Goal: Information Seeking & Learning: Compare options

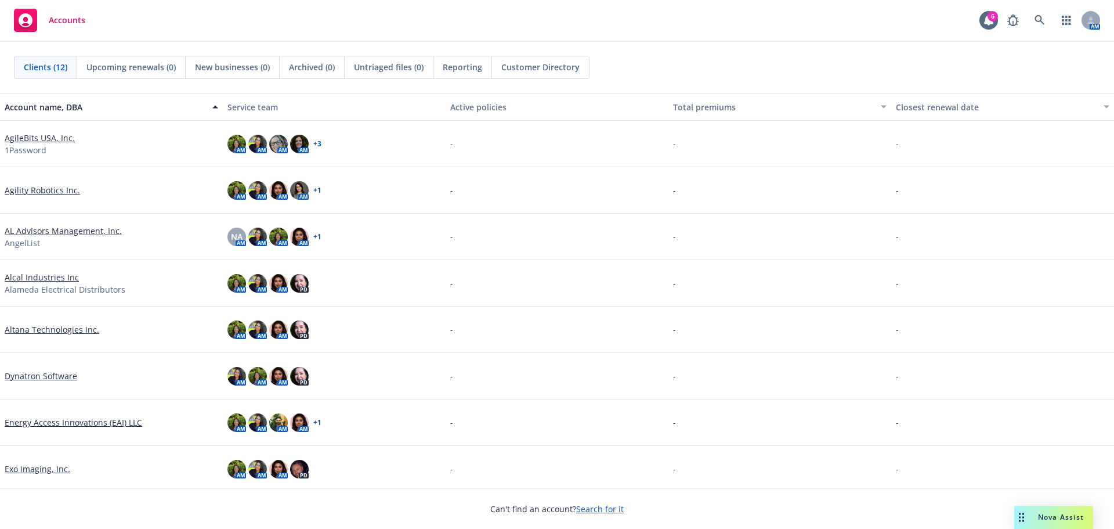
click at [91, 229] on link "AL Advisors Management, Inc." at bounding box center [63, 231] width 117 height 12
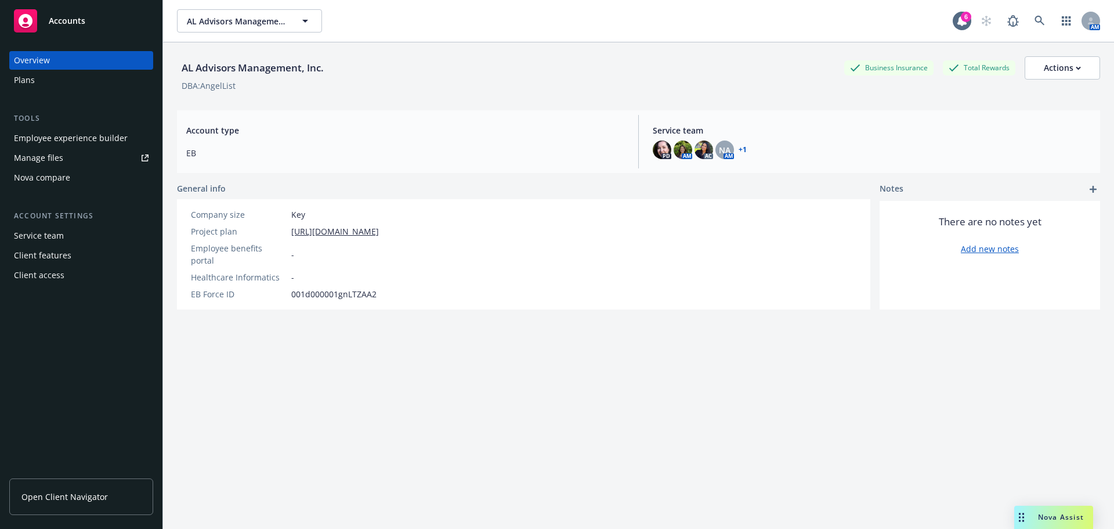
click at [58, 494] on span "Open Client Navigator" at bounding box center [64, 496] width 86 height 12
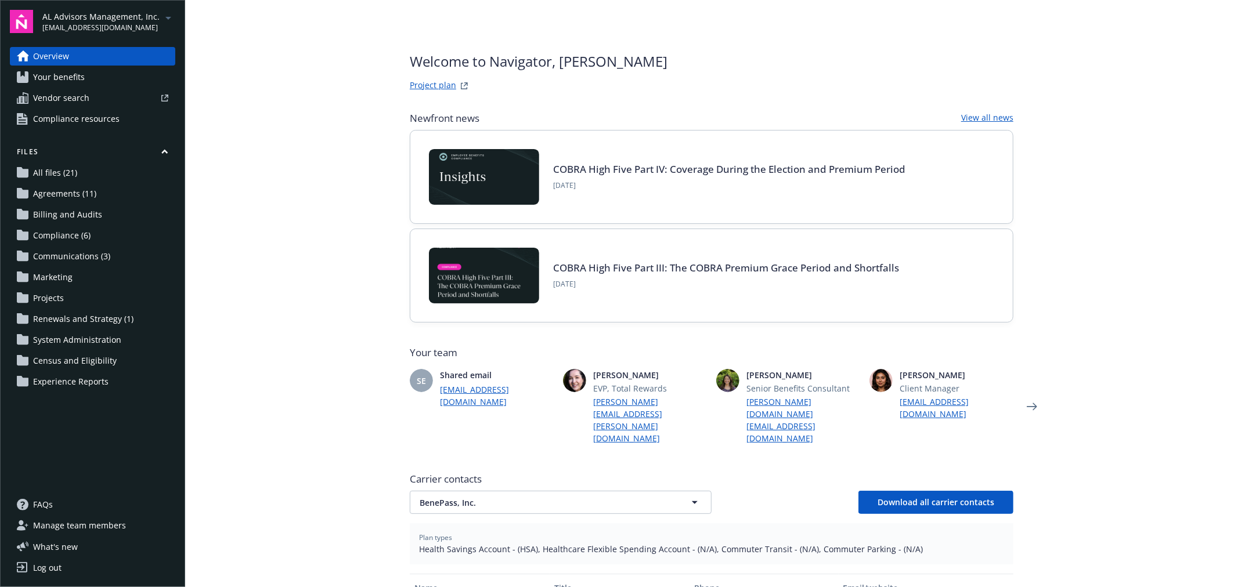
click at [60, 507] on link "FAQs" at bounding box center [92, 505] width 165 height 19
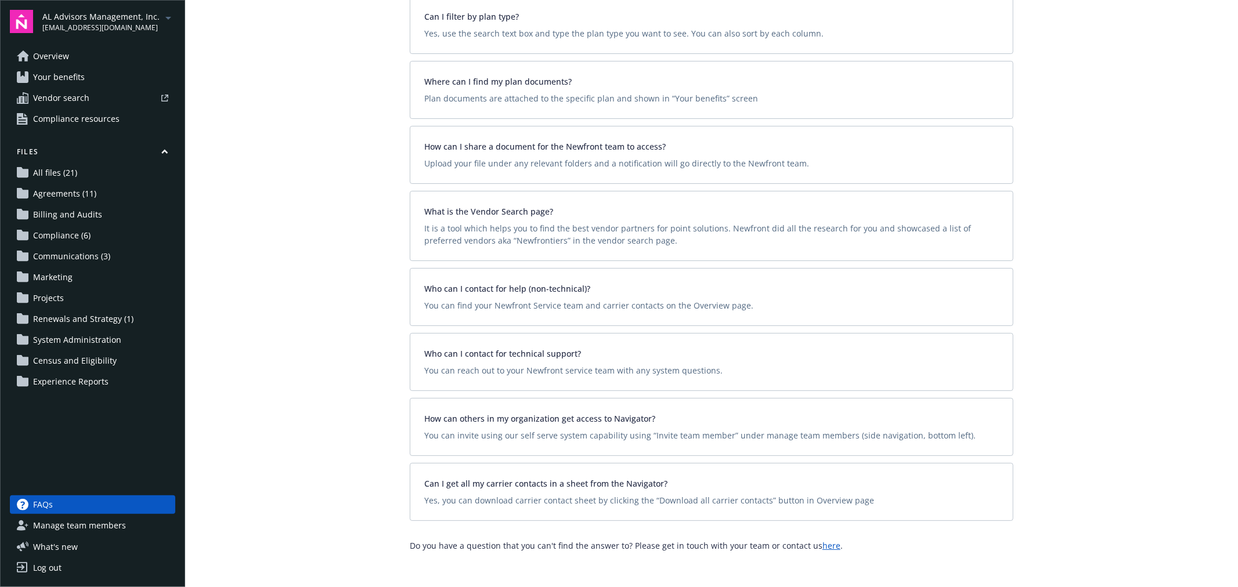
scroll to position [169, 0]
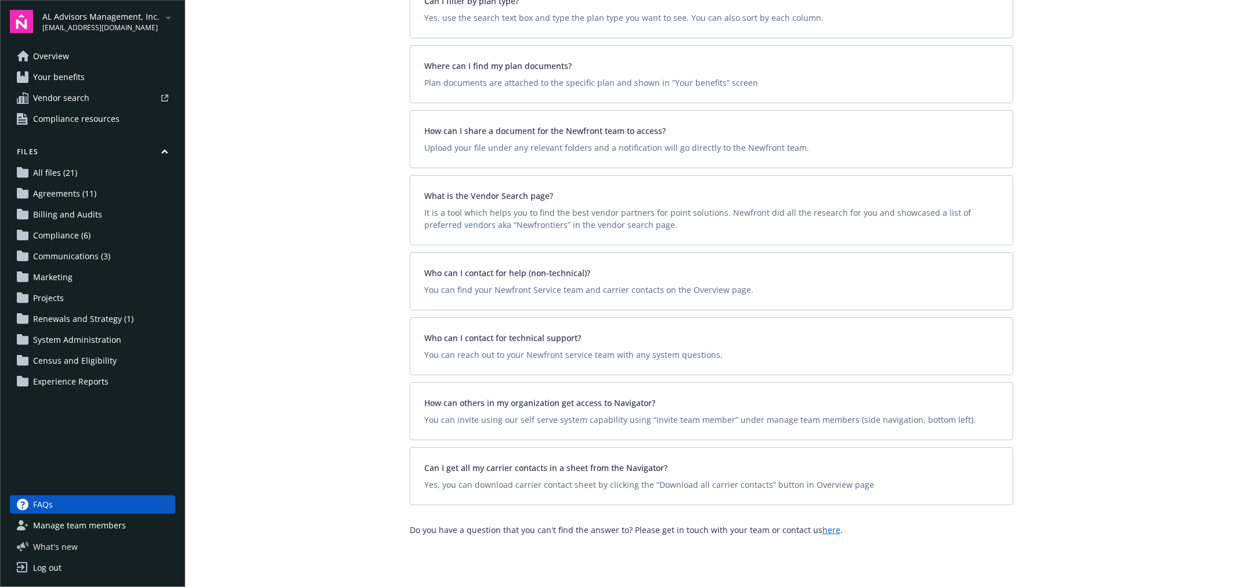
click at [59, 543] on span "What ' s new" at bounding box center [55, 547] width 45 height 12
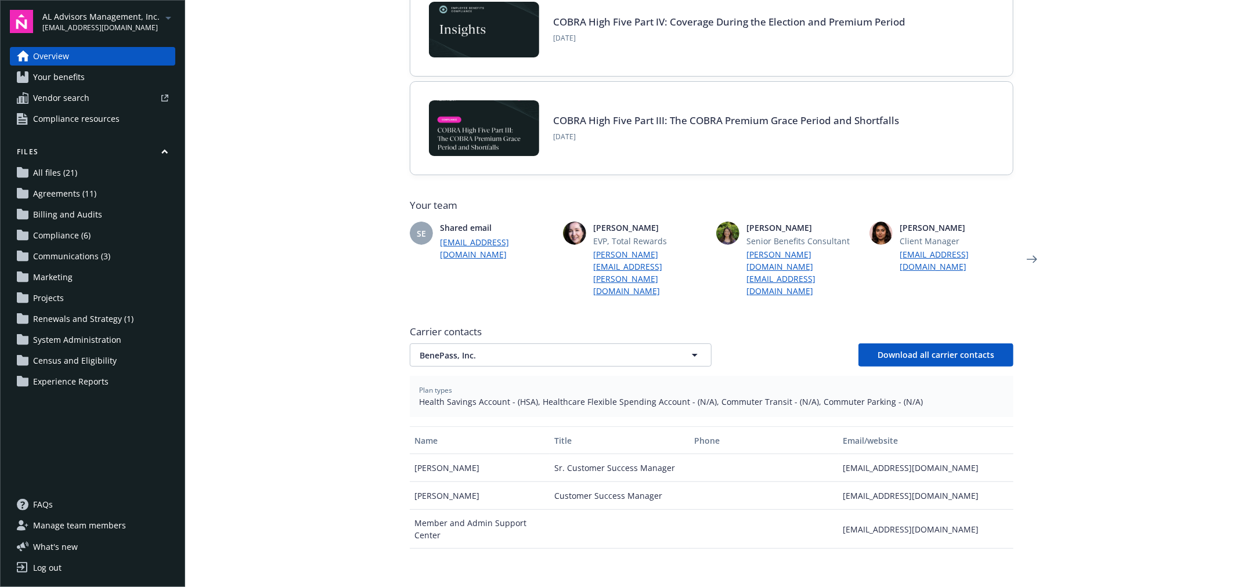
scroll to position [258, 0]
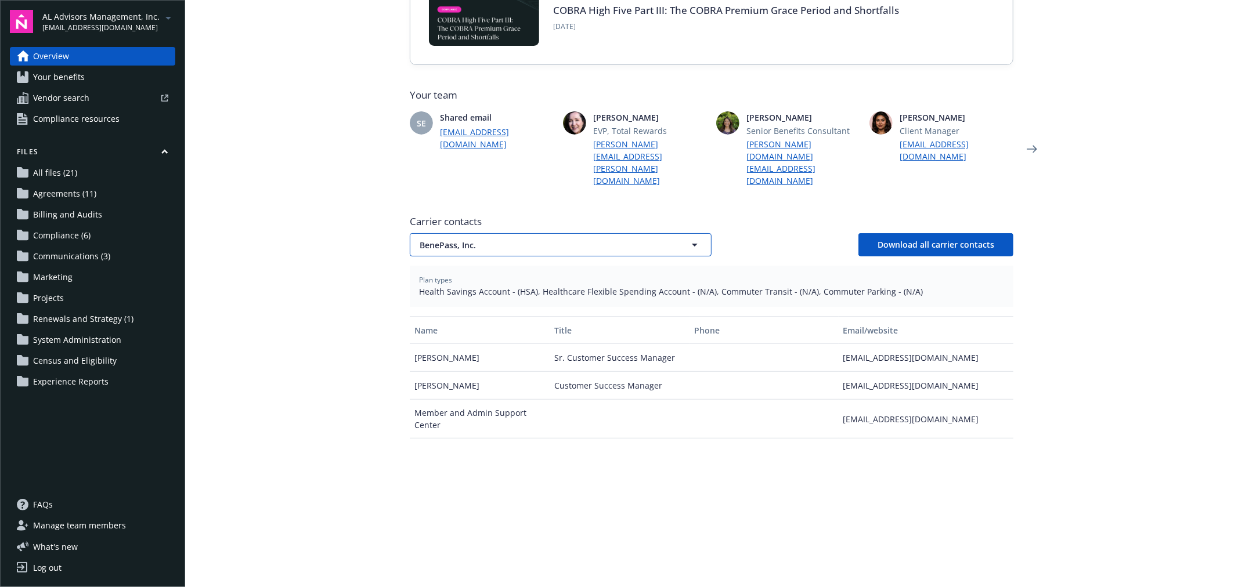
click at [463, 239] on span "BenePass, Inc." at bounding box center [540, 245] width 241 height 12
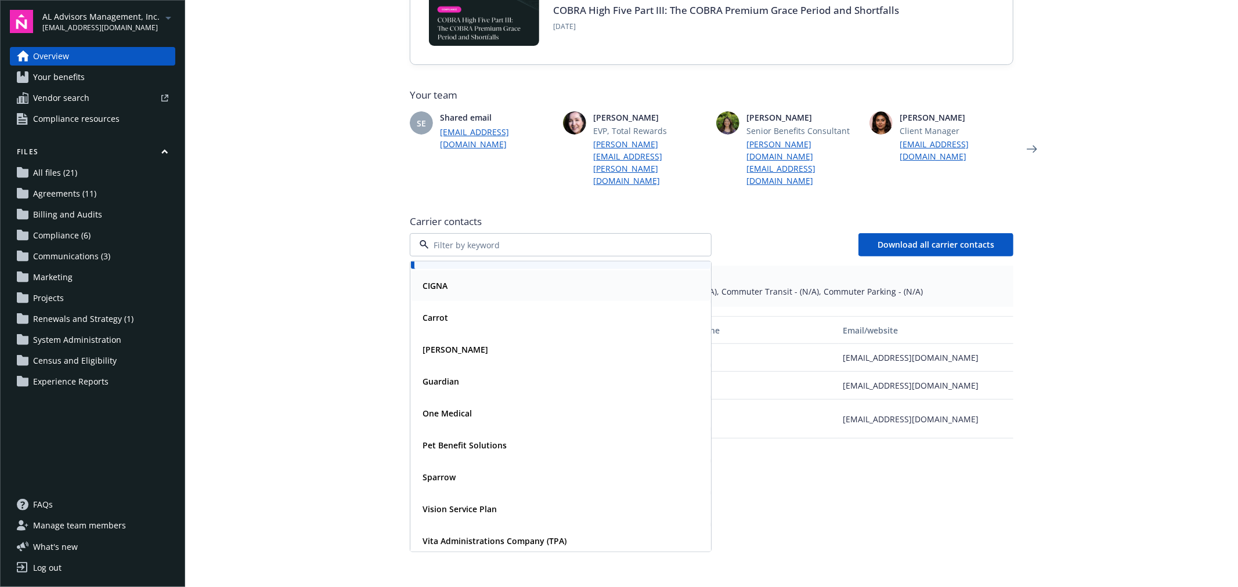
scroll to position [29, 0]
click at [299, 337] on main "Welcome to Navigator , Simranjit Project plan Newfront news View all news COBRA…" at bounding box center [711, 293] width 1053 height 587
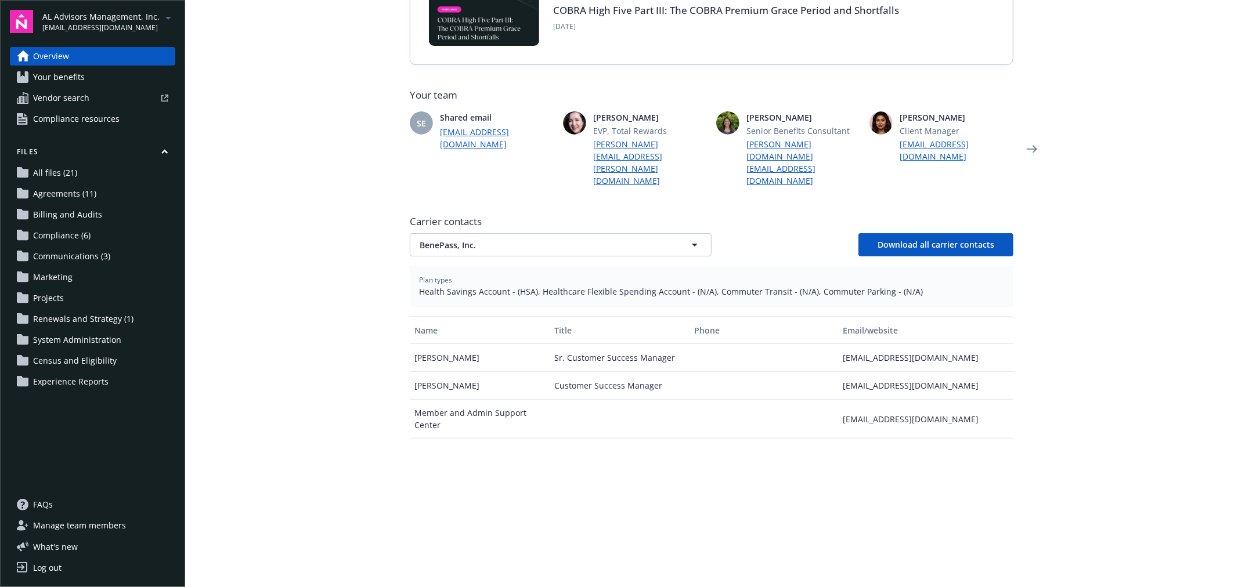
click at [97, 99] on div at bounding box center [131, 98] width 74 height 7
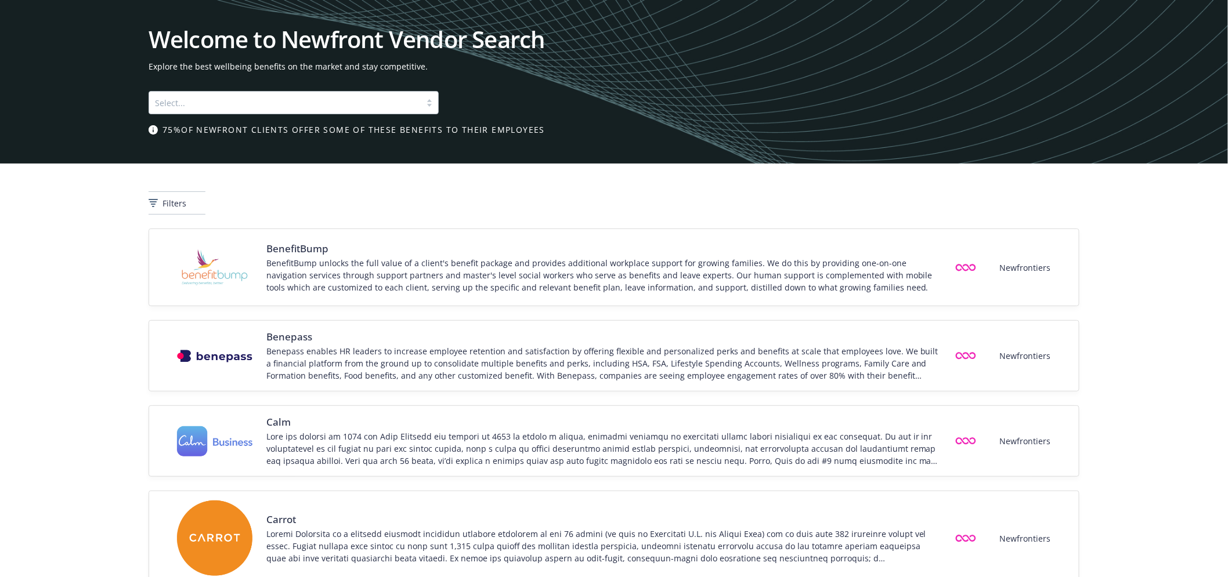
click at [183, 103] on div at bounding box center [285, 103] width 260 height 14
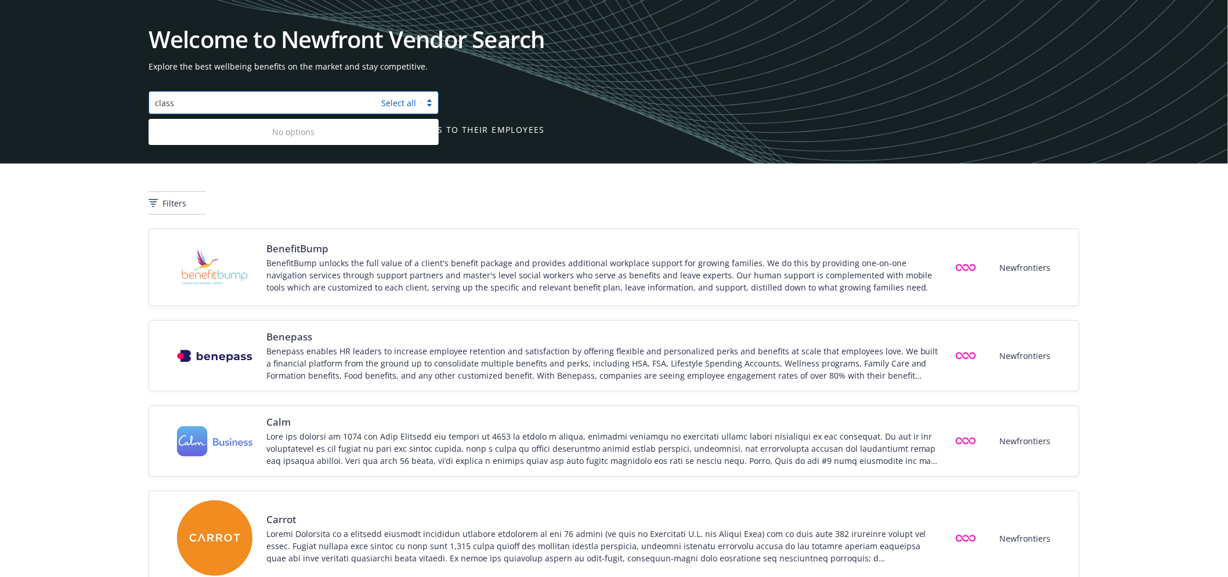
type input "class"
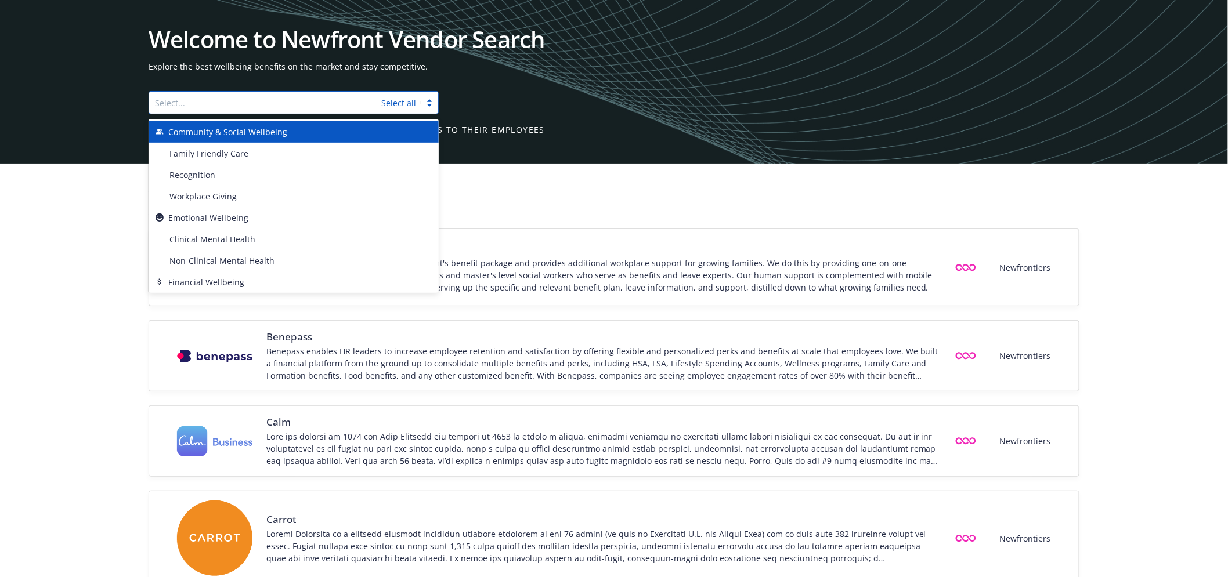
click at [169, 102] on div at bounding box center [265, 103] width 221 height 14
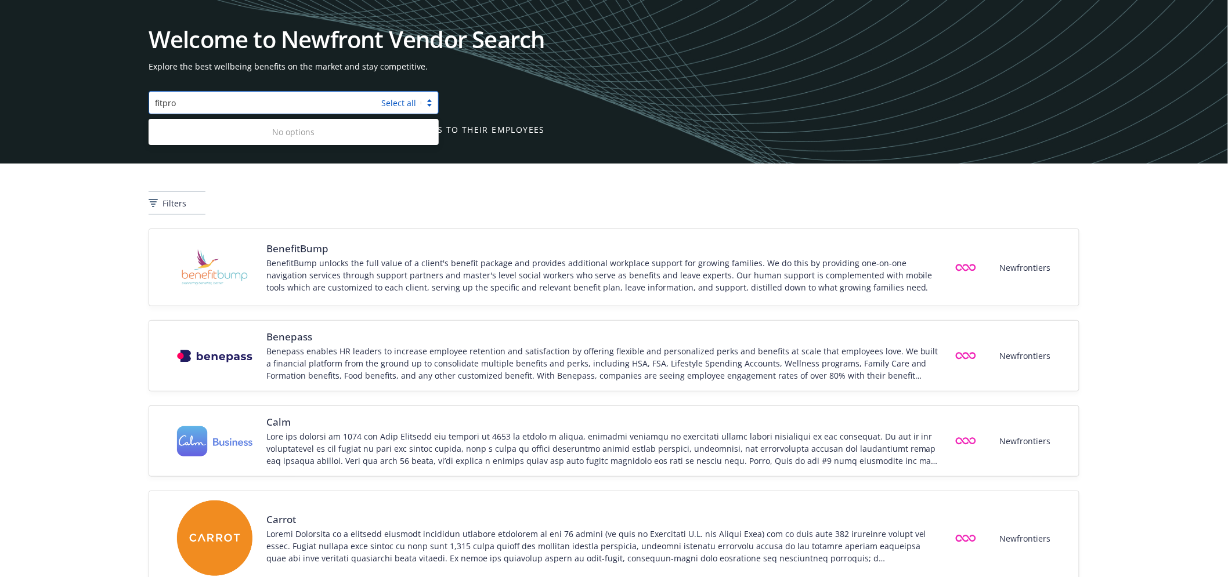
type input "fitpro"
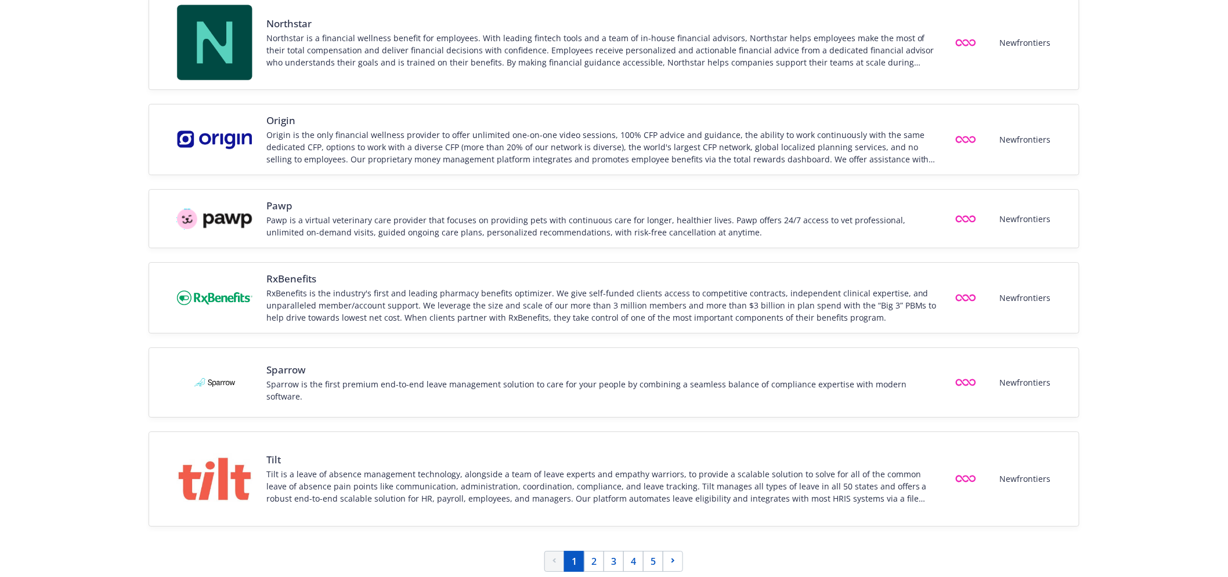
scroll to position [1441, 0]
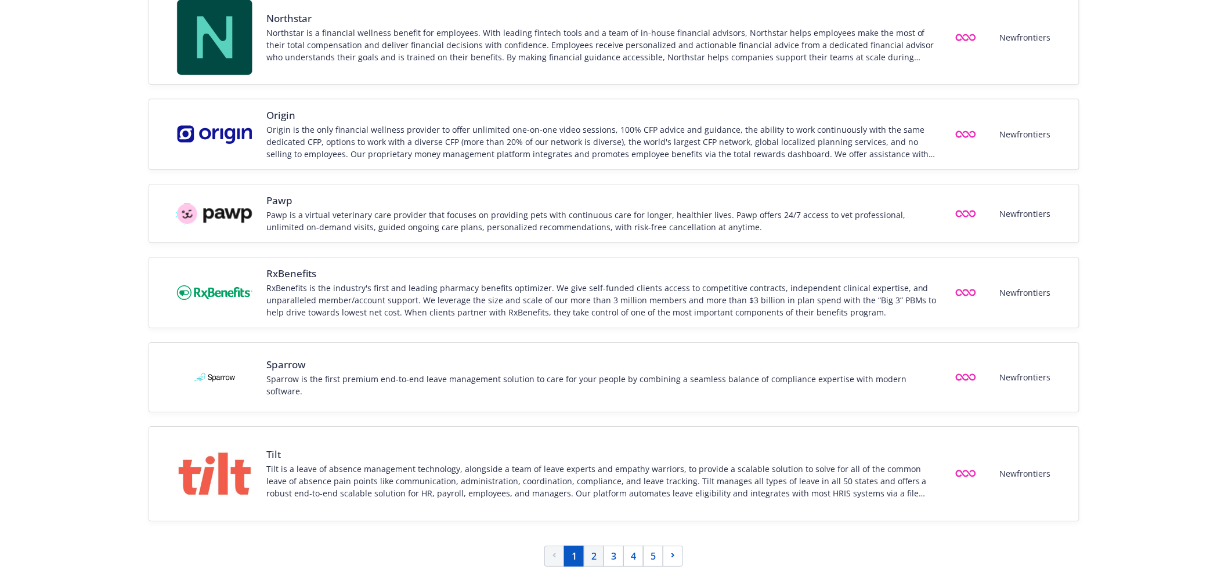
click at [600, 560] on link "2" at bounding box center [594, 556] width 20 height 21
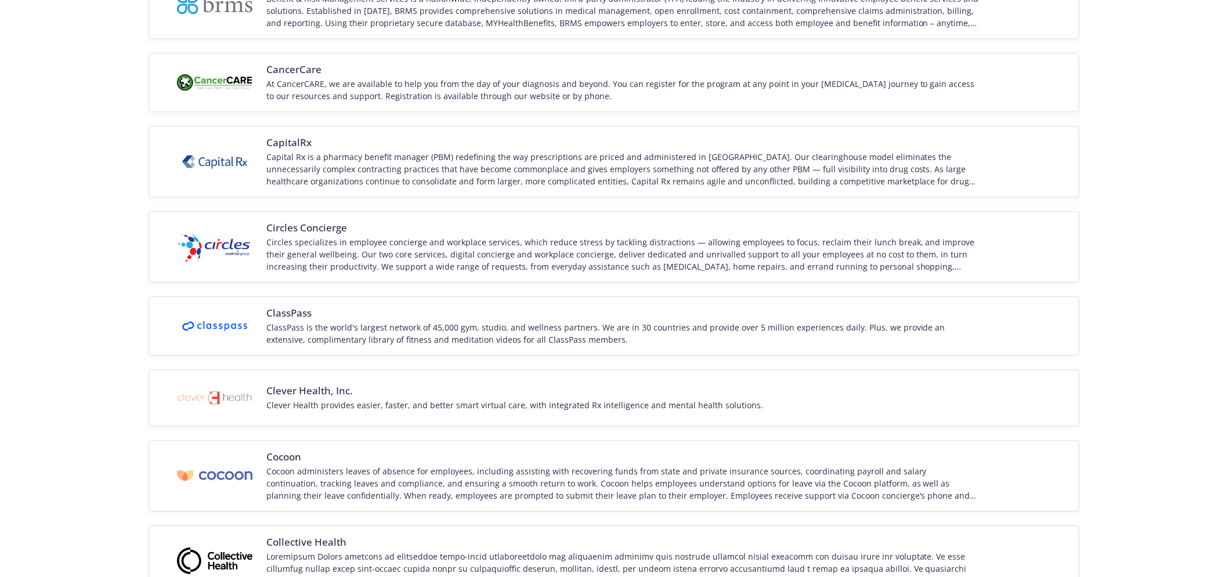
scroll to position [1297, 0]
drag, startPoint x: 355, startPoint y: 323, endPoint x: 261, endPoint y: 320, distance: 94.0
click at [261, 320] on div "ClassPass ClassPass is the world's largest network of 45,000 gym, studio, and w…" at bounding box center [614, 325] width 879 height 39
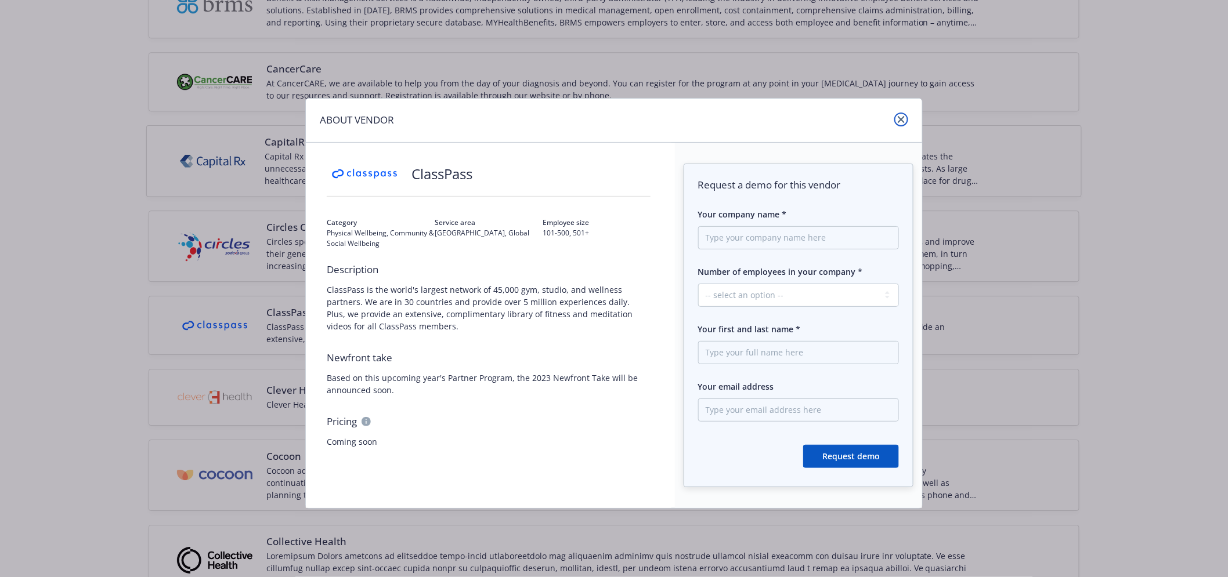
drag, startPoint x: 901, startPoint y: 121, endPoint x: 860, endPoint y: 154, distance: 53.3
click at [901, 121] on icon "close" at bounding box center [901, 119] width 7 height 7
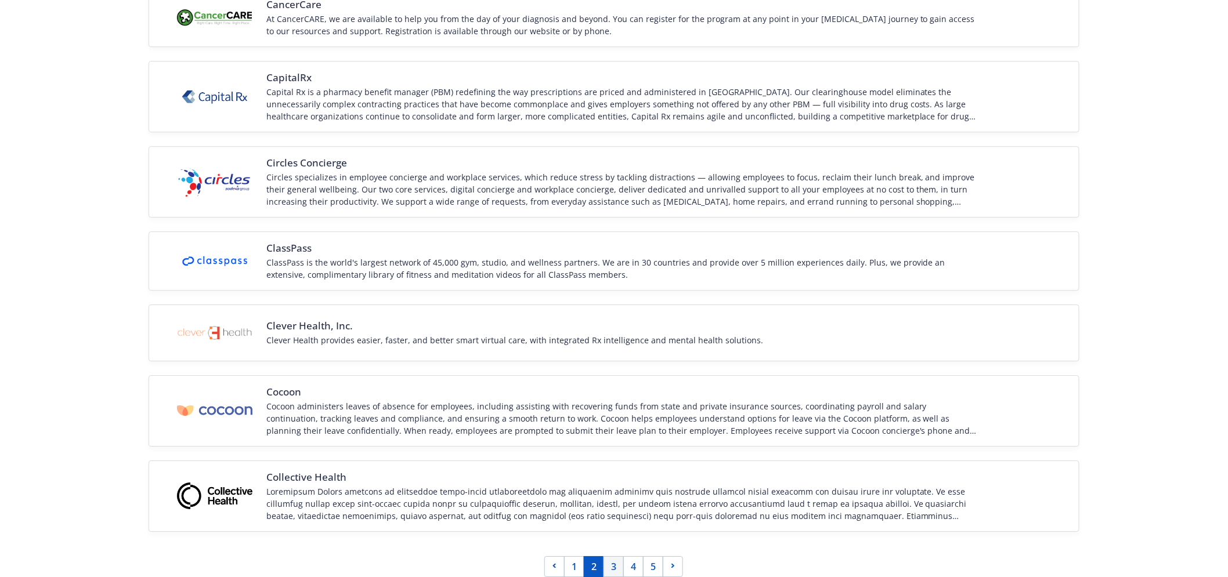
click at [621, 557] on link "3" at bounding box center [614, 567] width 20 height 21
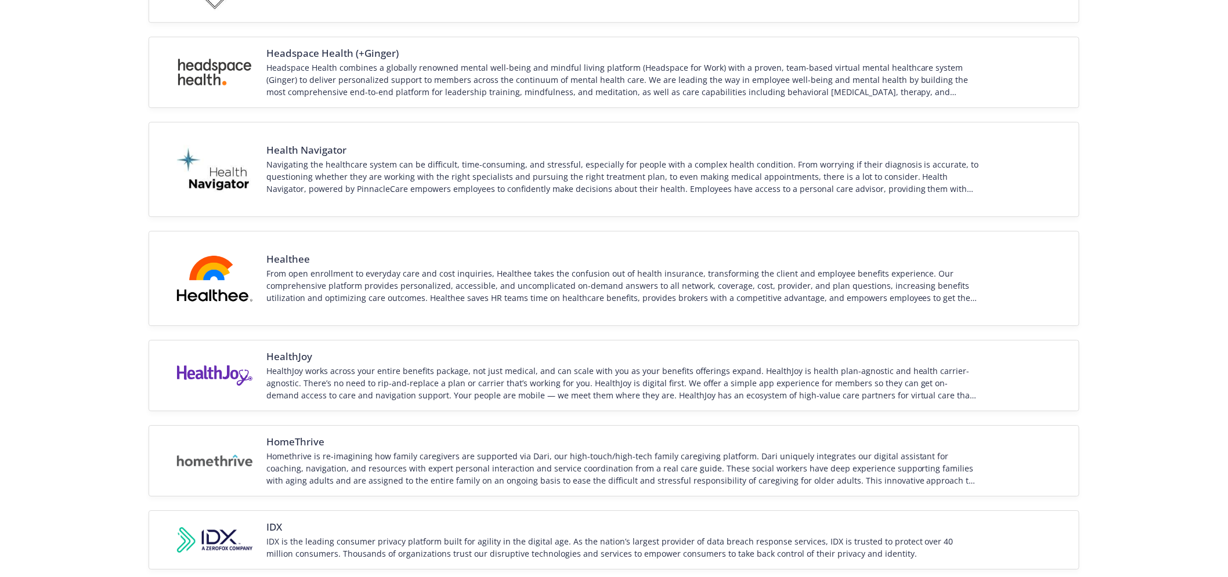
scroll to position [1500, 0]
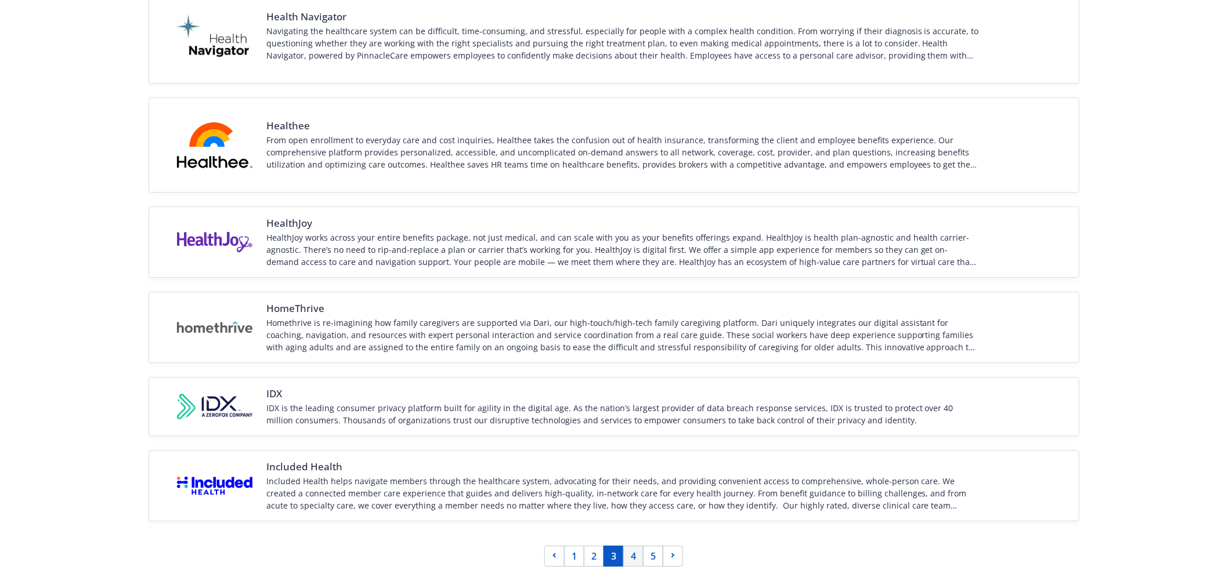
click at [634, 561] on link "4" at bounding box center [633, 556] width 20 height 21
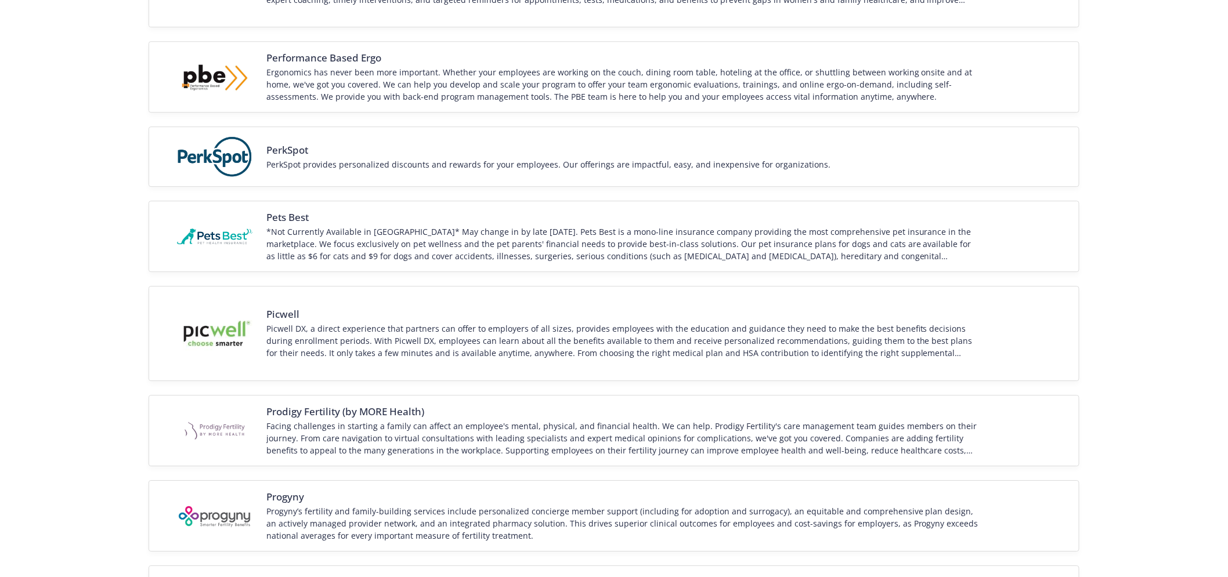
scroll to position [1445, 0]
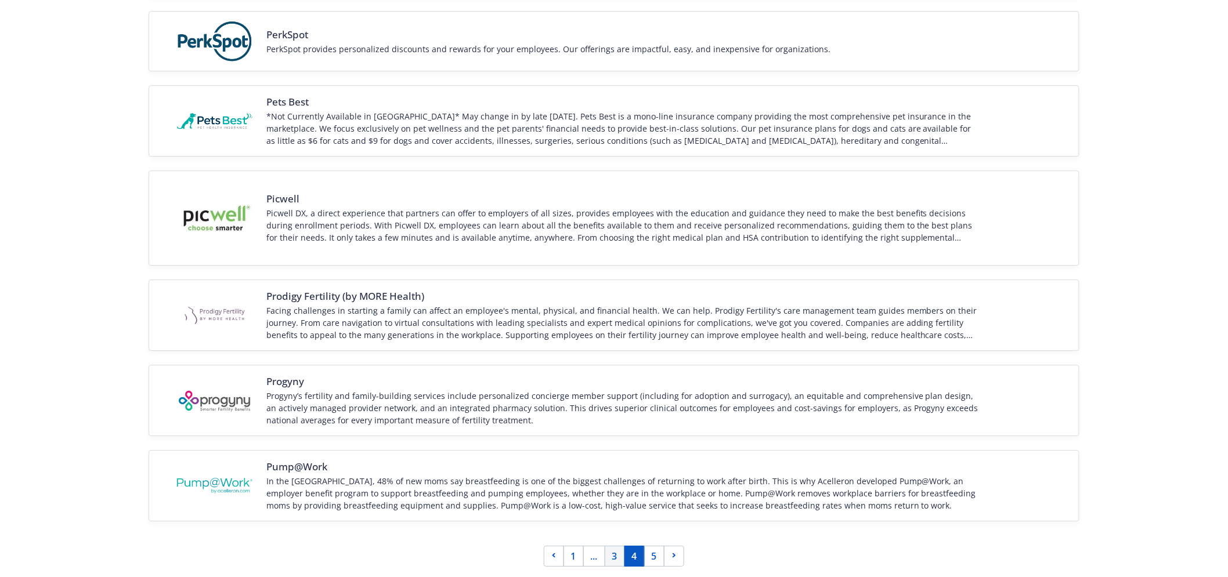
click at [621, 559] on link "3" at bounding box center [615, 556] width 20 height 21
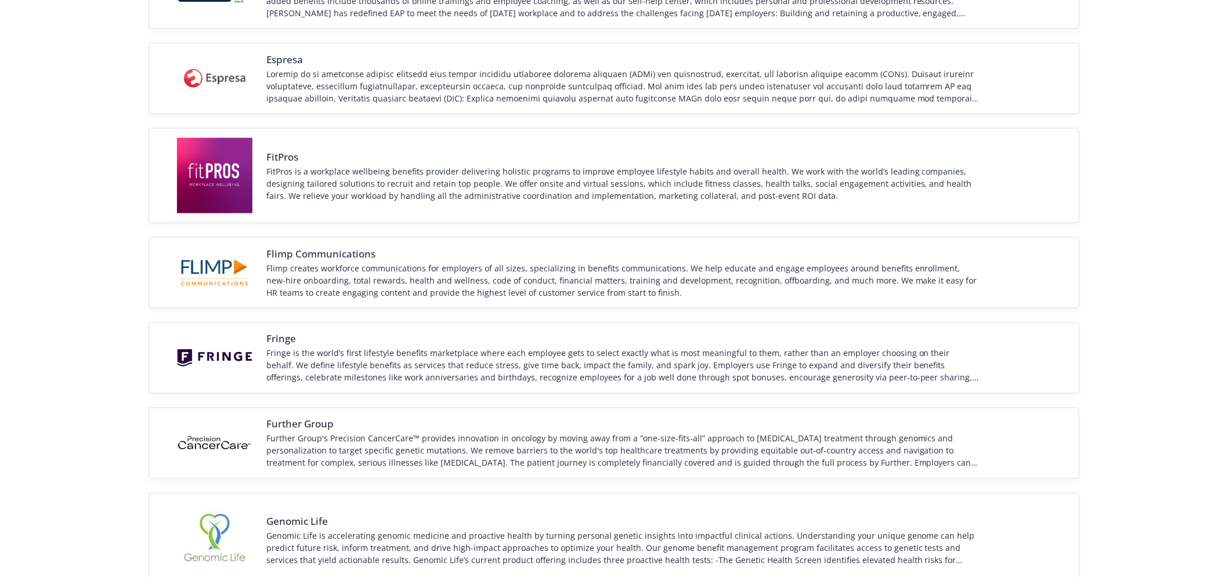
scroll to position [598, 0]
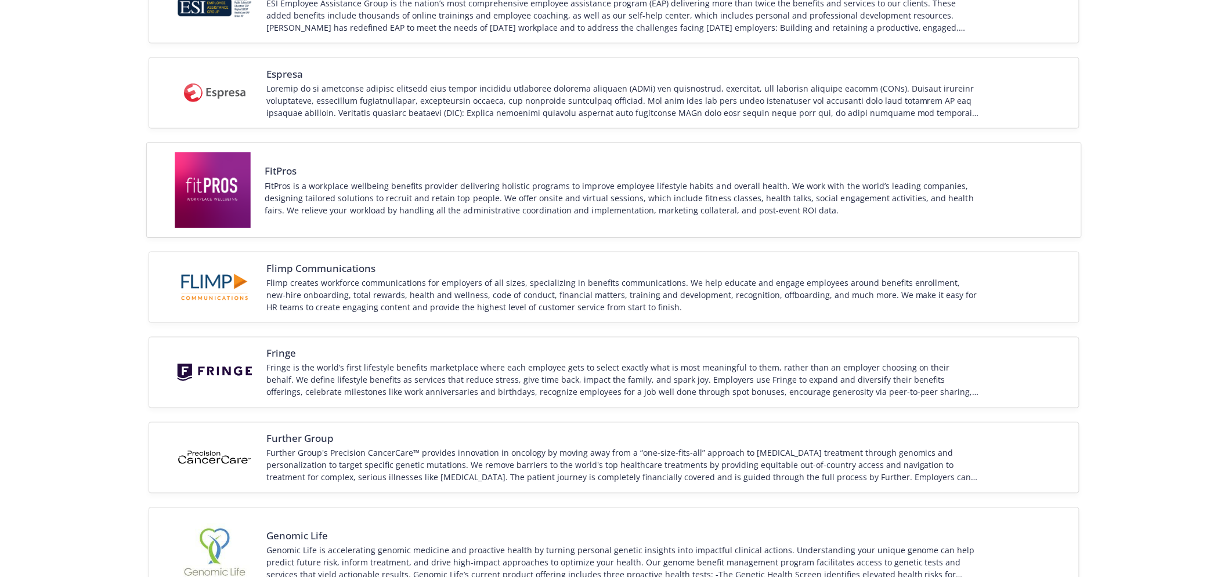
click at [494, 205] on div "FitPros is a workplace wellbeing benefits provider delivering holistic programs…" at bounding box center [623, 197] width 716 height 37
